Goal: Task Accomplishment & Management: Use online tool/utility

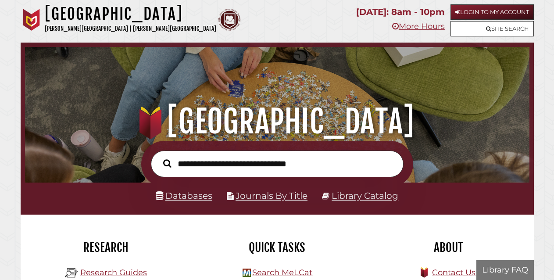
scroll to position [167, 500]
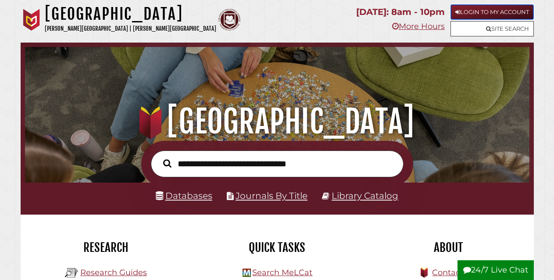
click at [487, 10] on link "Login to My Account" at bounding box center [491, 11] width 83 height 15
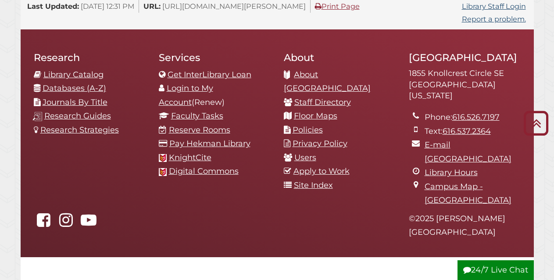
scroll to position [934, 0]
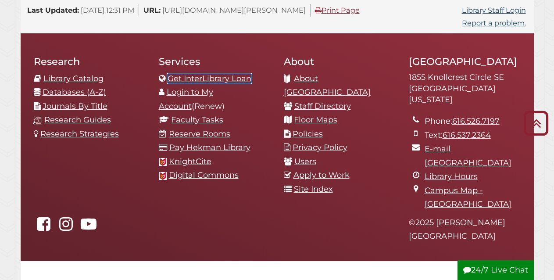
click at [195, 74] on link "Get InterLibrary Loan" at bounding box center [210, 79] width 84 height 10
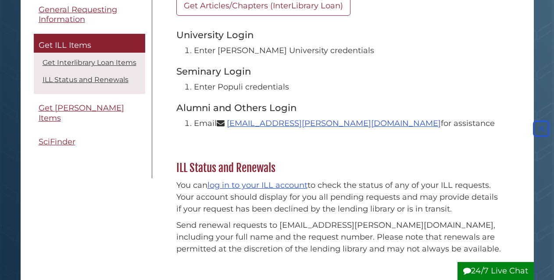
scroll to position [182, 0]
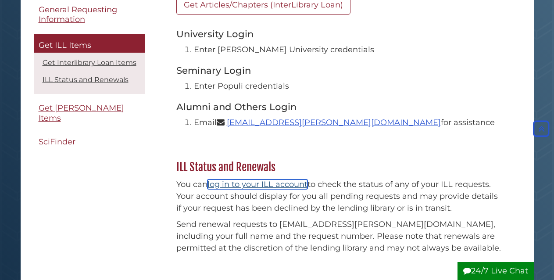
click at [250, 184] on link "log in to your ILL account" at bounding box center [257, 184] width 100 height 10
